Goal: Navigation & Orientation: Find specific page/section

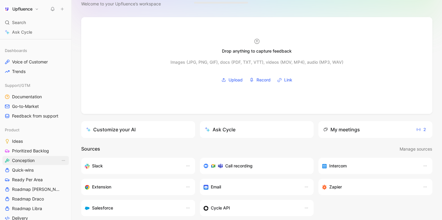
scroll to position [164, 0]
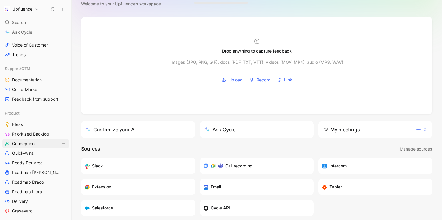
click at [43, 145] on link "Conception" at bounding box center [35, 143] width 66 height 9
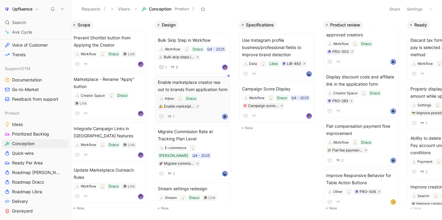
click at [206, 91] on span "Enable marketplace creator reach out to brands from application form" at bounding box center [193, 86] width 70 height 14
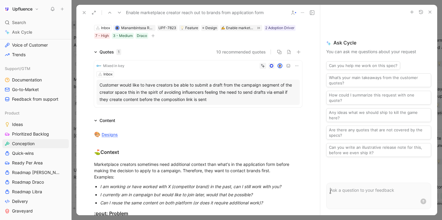
scroll to position [91, 0]
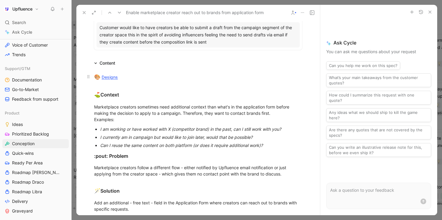
click at [110, 78] on link "Designs" at bounding box center [110, 77] width 16 height 5
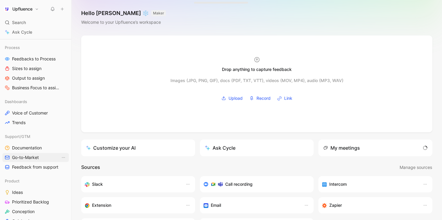
click at [43, 159] on link "Go-to-Market" at bounding box center [35, 157] width 66 height 9
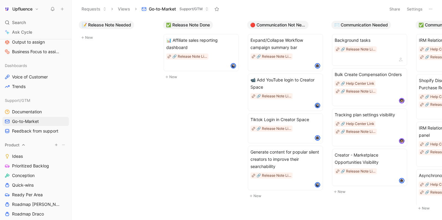
scroll to position [143, 0]
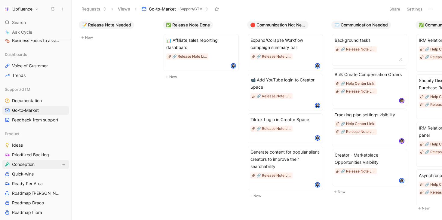
click at [33, 165] on span "Conception" at bounding box center [23, 165] width 23 height 6
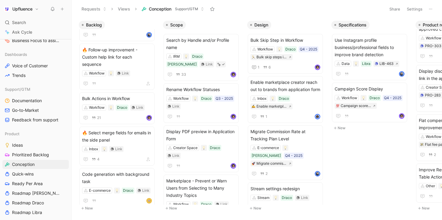
click at [230, 20] on div "Scope Search by Handle and/or Profile name IRM Draco [PERSON_NAME] Link 33 Rena…" at bounding box center [203, 116] width 84 height 197
click at [230, 24] on icon "button" at bounding box center [230, 25] width 4 height 4
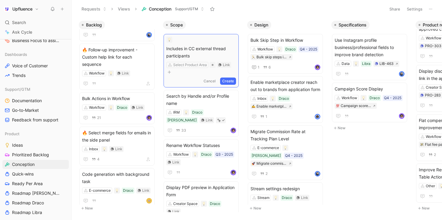
click at [227, 79] on button "Create" at bounding box center [228, 81] width 16 height 7
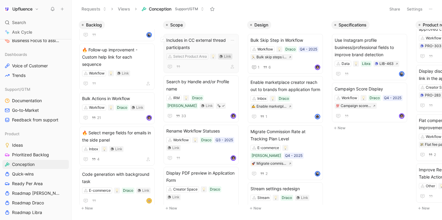
click at [221, 56] on icon at bounding box center [221, 56] width 3 height 3
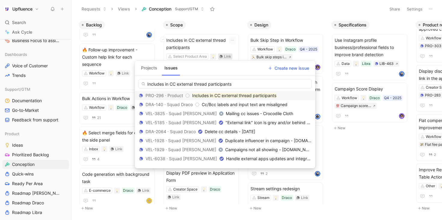
type input "Includes in CC external thread participants"
click at [270, 95] on mark "Includes in CC external thread participants" at bounding box center [234, 95] width 84 height 5
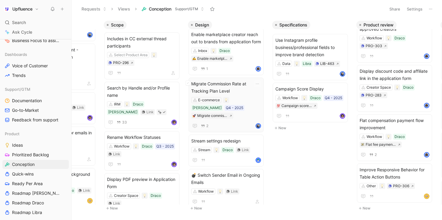
scroll to position [56, 0]
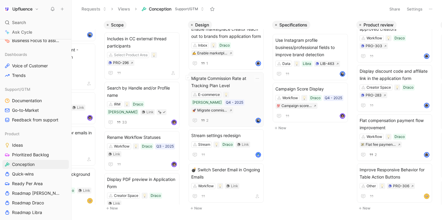
click at [242, 89] on span "Migrate Commission Rate at Tracking Plan Level" at bounding box center [226, 82] width 70 height 14
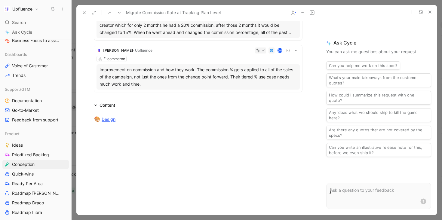
scroll to position [129, 0]
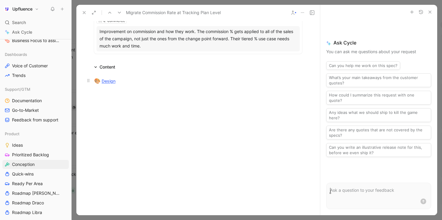
click at [105, 82] on link "Design" at bounding box center [109, 81] width 14 height 5
